Goal: Task Accomplishment & Management: Use online tool/utility

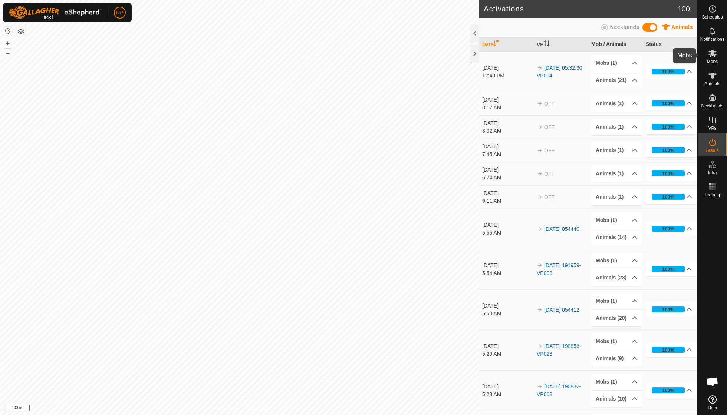
click at [713, 56] on icon at bounding box center [712, 53] width 9 height 9
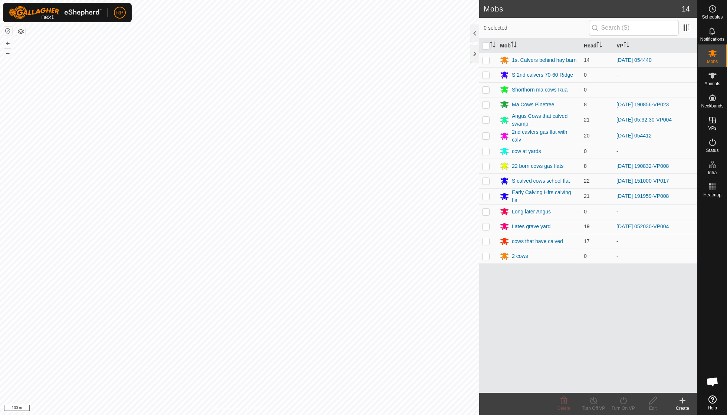
click at [485, 225] on p-checkbox at bounding box center [485, 227] width 7 height 6
checkbox input "true"
click at [625, 405] on icon at bounding box center [622, 400] width 9 height 9
click at [625, 385] on link "Now" at bounding box center [644, 384] width 73 height 15
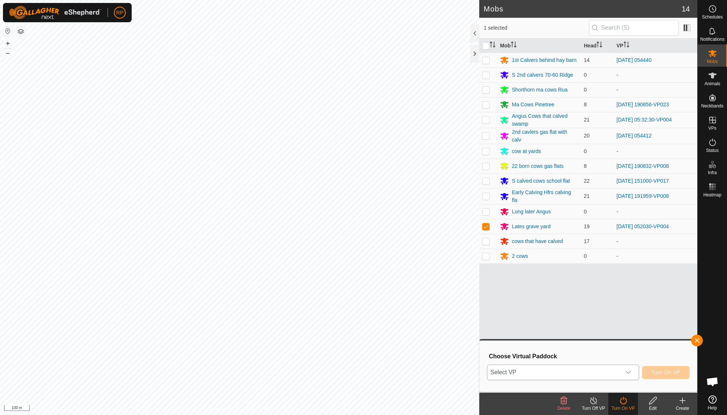
click at [625, 372] on icon "dropdown trigger" at bounding box center [628, 373] width 6 height 6
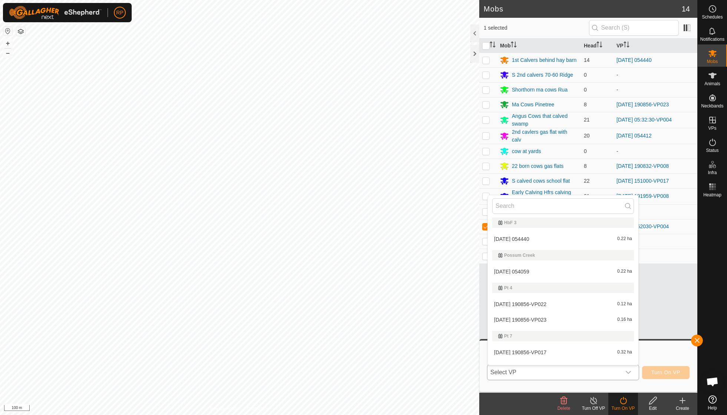
scroll to position [561, 0]
click at [539, 262] on li "[DATE] 054059 0.22 ha" at bounding box center [563, 268] width 151 height 15
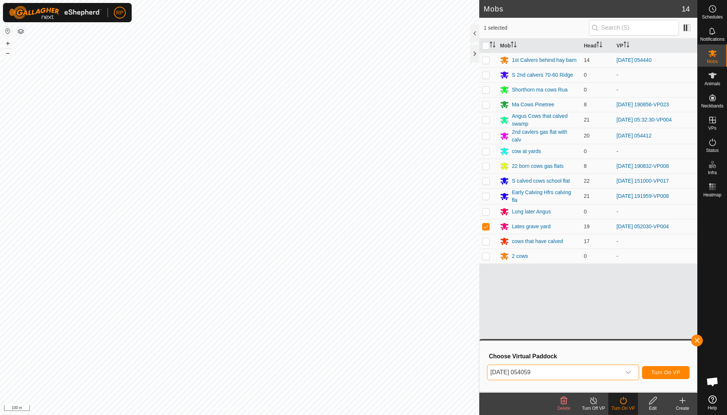
click at [668, 369] on button "Turn On VP" at bounding box center [665, 372] width 47 height 13
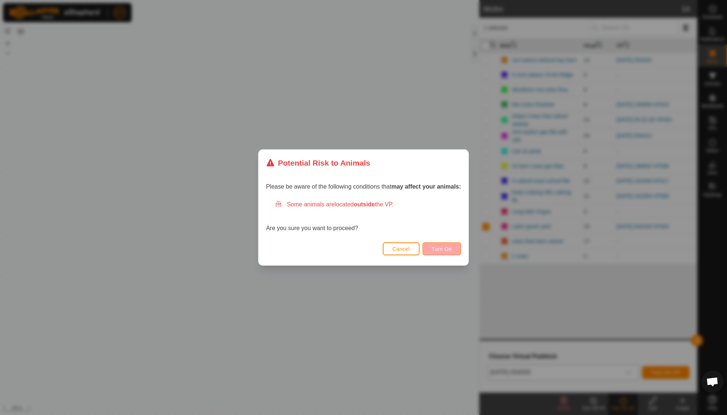
click at [436, 247] on span "Turn On" at bounding box center [442, 249] width 20 height 6
